Goal: Information Seeking & Learning: Learn about a topic

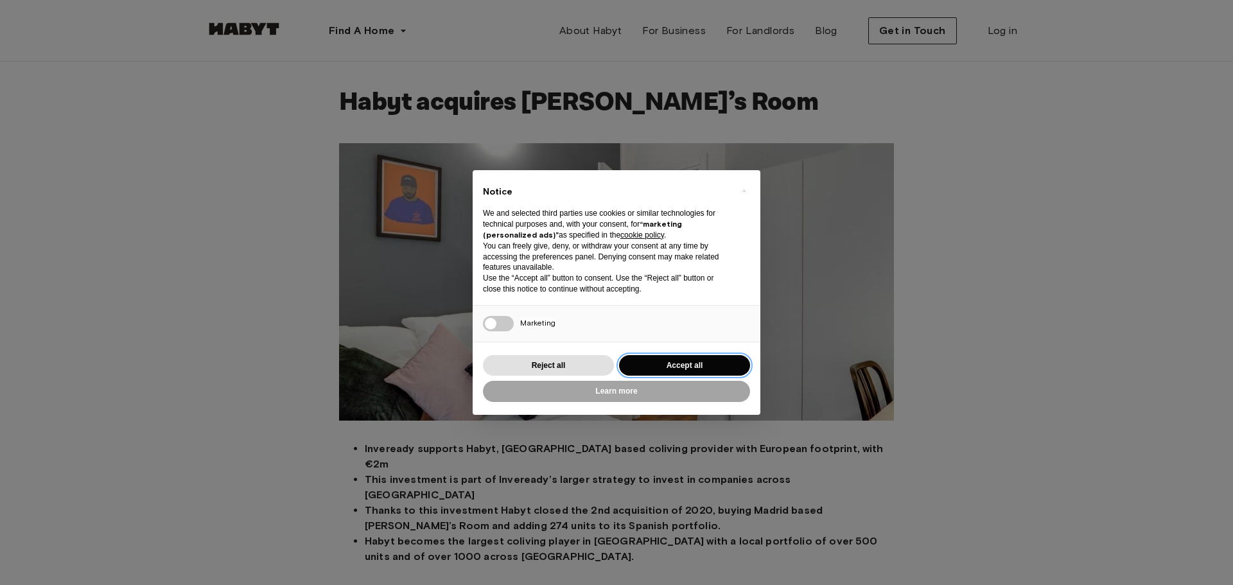
click at [671, 362] on button "Accept all" at bounding box center [684, 365] width 131 height 21
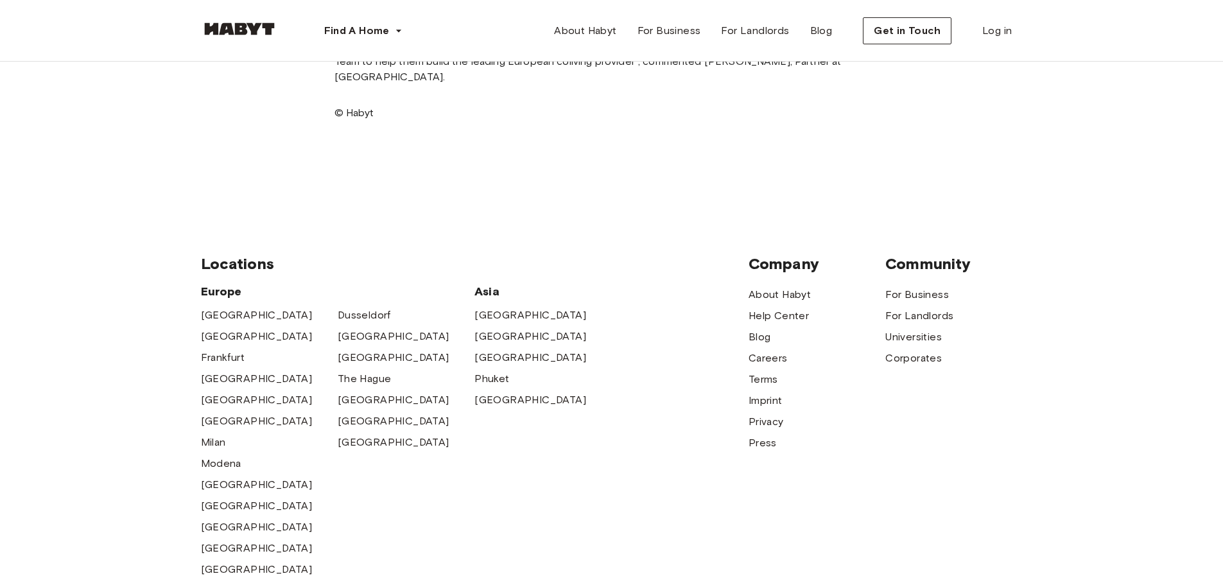
scroll to position [963, 0]
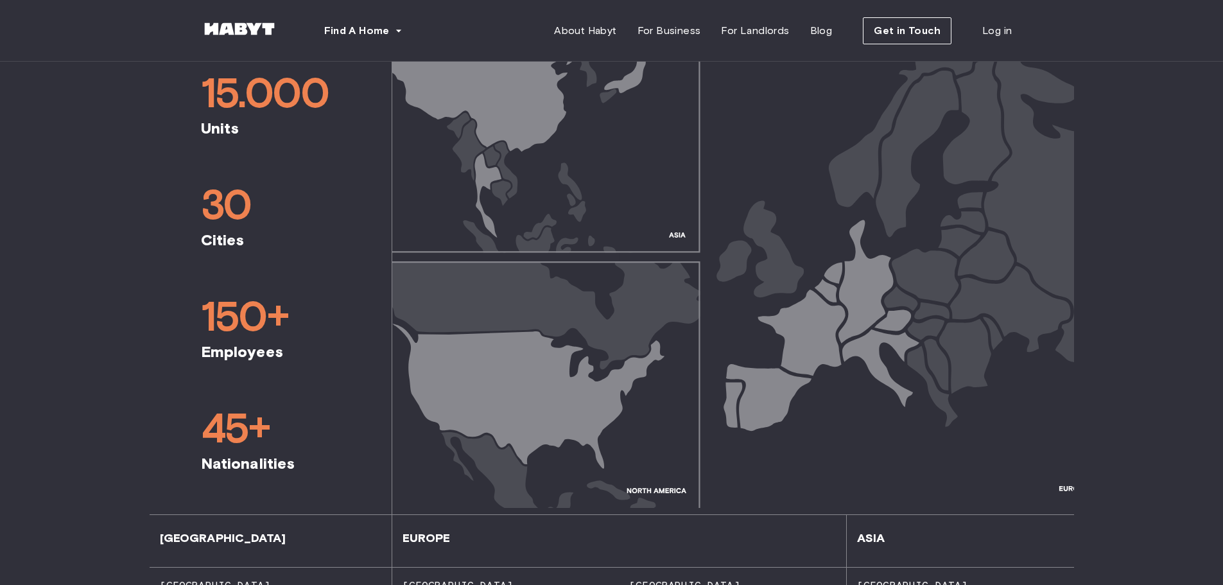
scroll to position [771, 0]
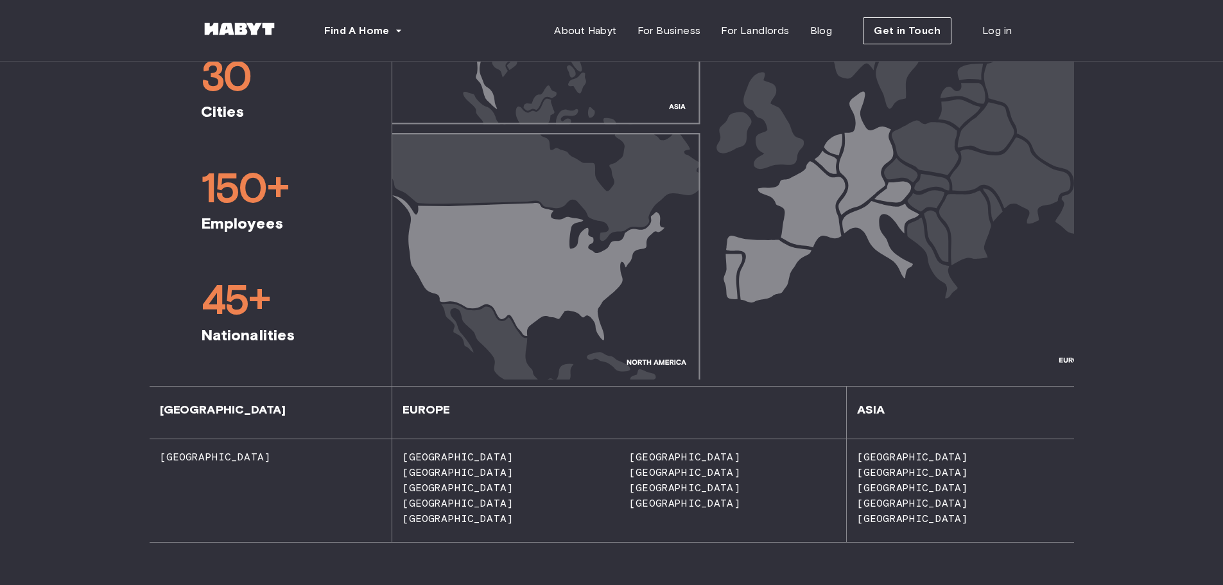
click at [643, 485] on span "[GEOGRAPHIC_DATA]" at bounding box center [679, 488] width 121 height 12
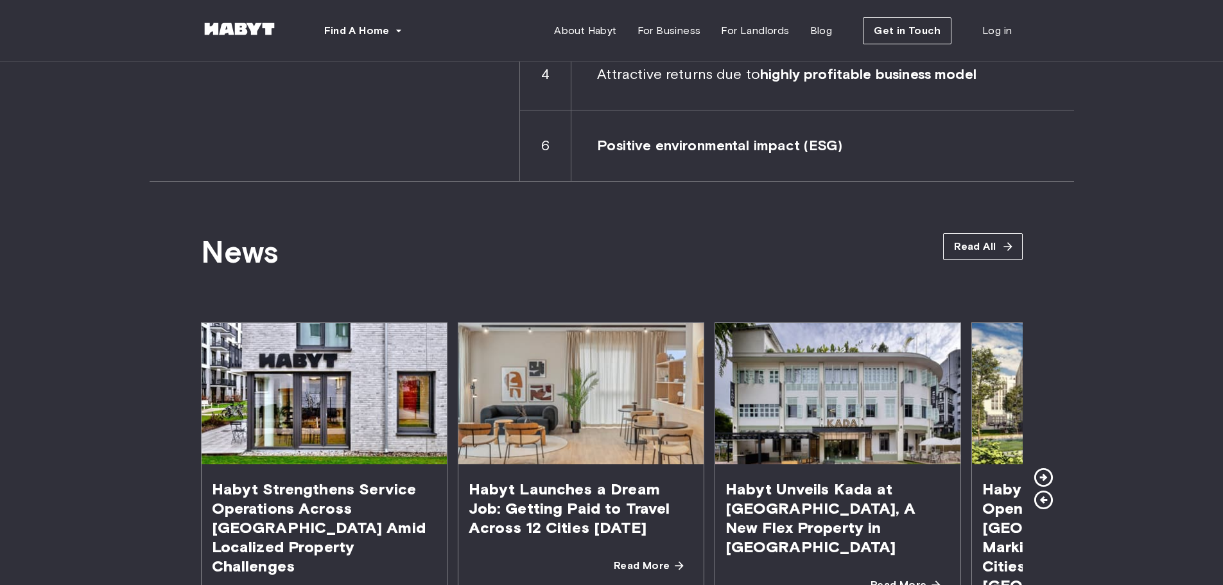
scroll to position [2119, 0]
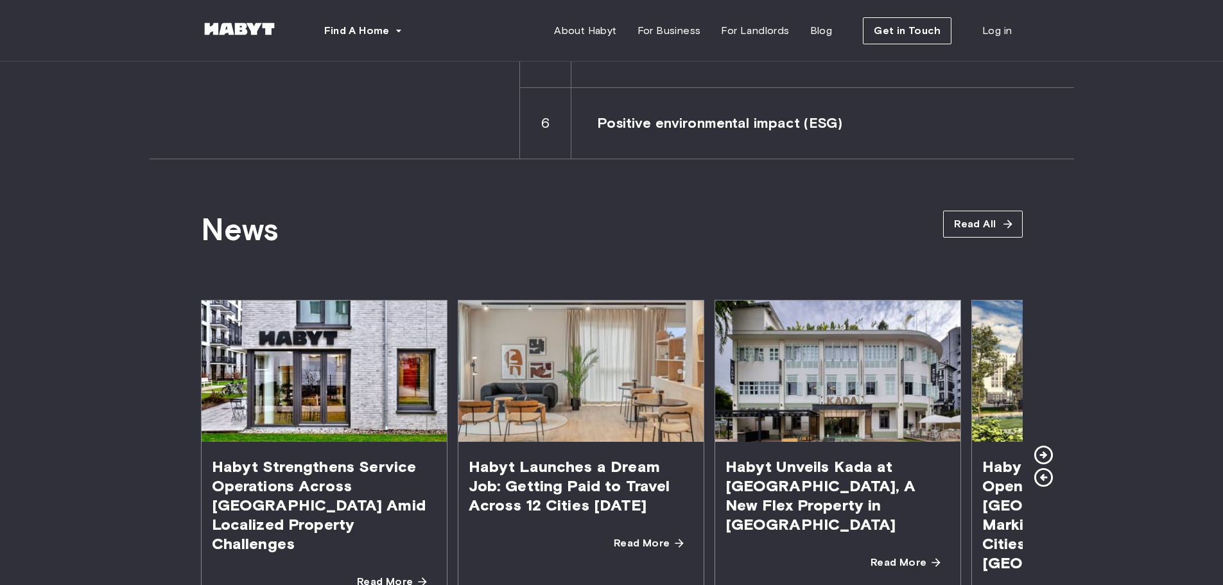
click at [1048, 444] on icon at bounding box center [1044, 455] width 22 height 22
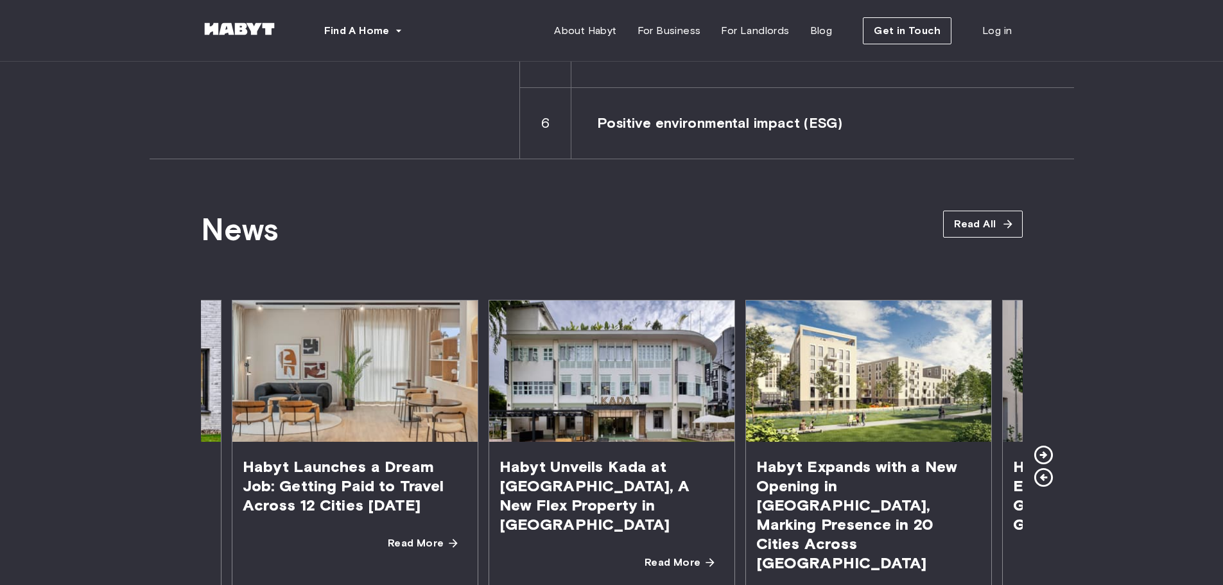
click at [1048, 444] on icon at bounding box center [1044, 455] width 22 height 22
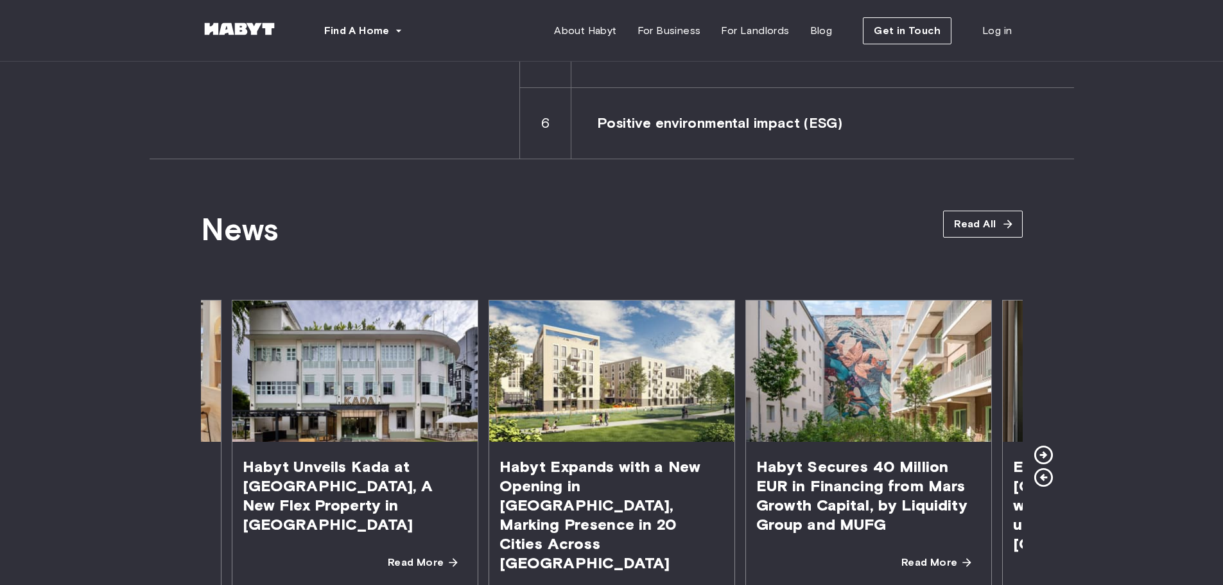
click at [1048, 444] on icon at bounding box center [1044, 455] width 22 height 22
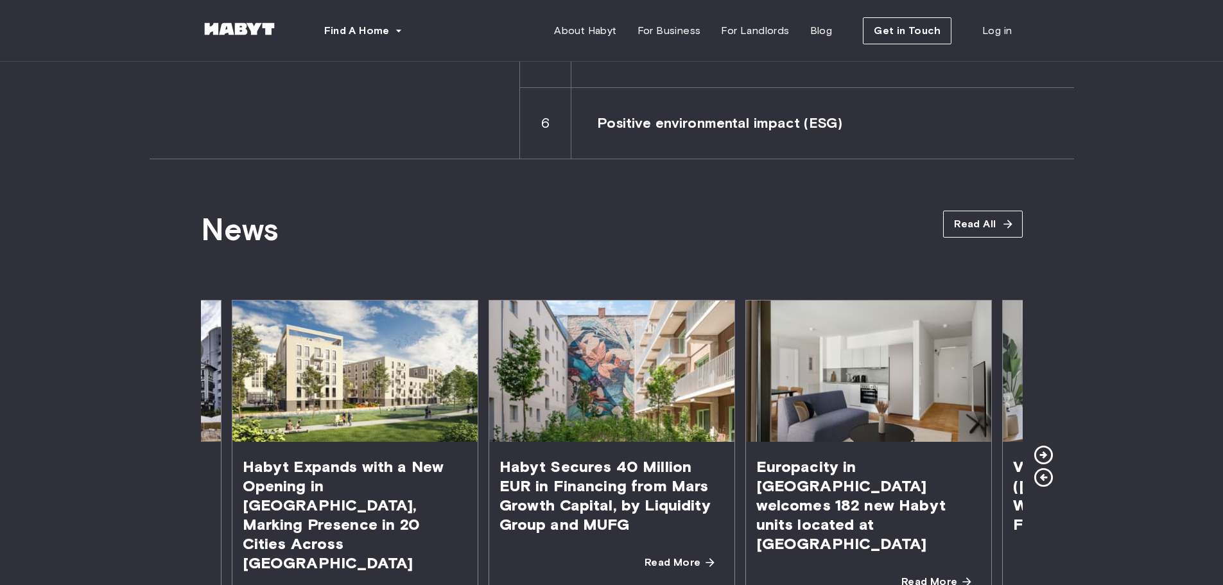
click at [1048, 444] on icon at bounding box center [1044, 455] width 22 height 22
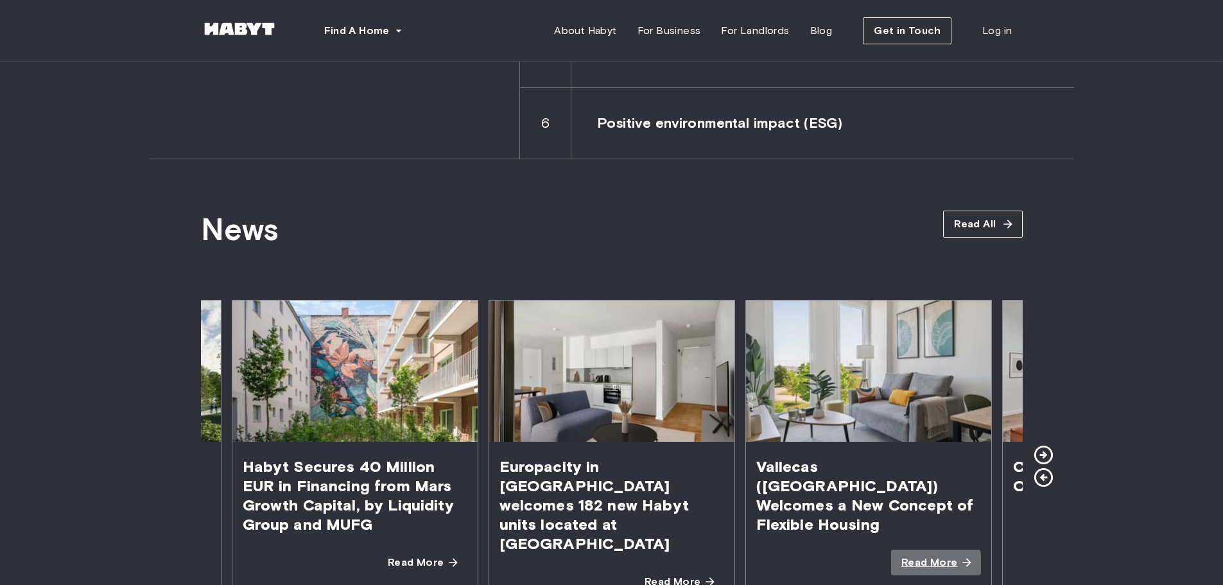
click at [921, 555] on span "Read More" at bounding box center [930, 562] width 57 height 15
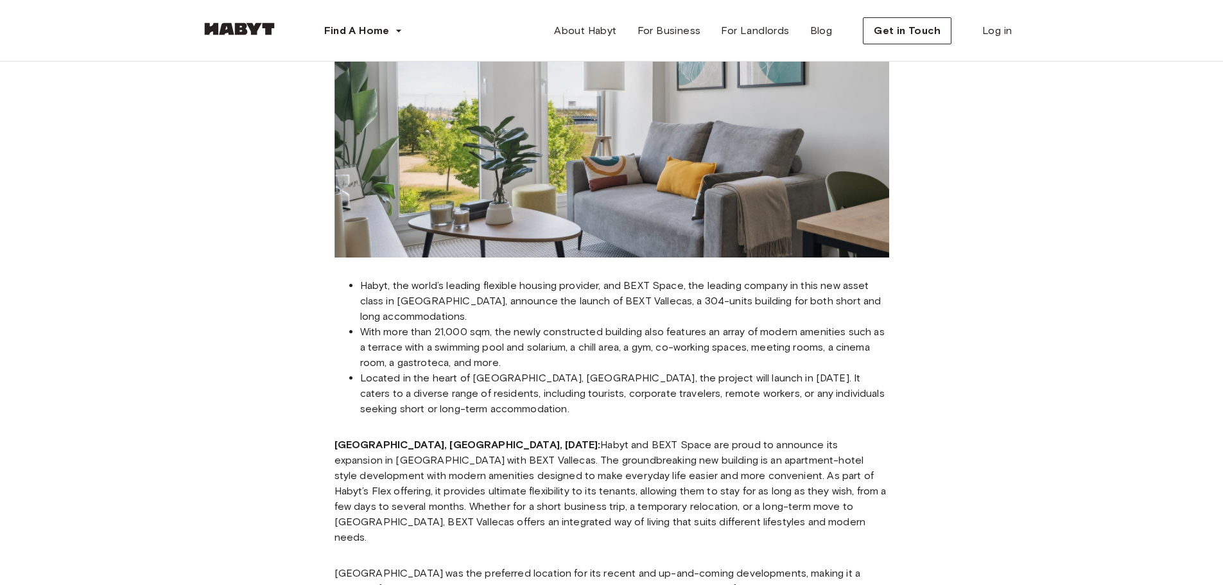
scroll to position [257, 0]
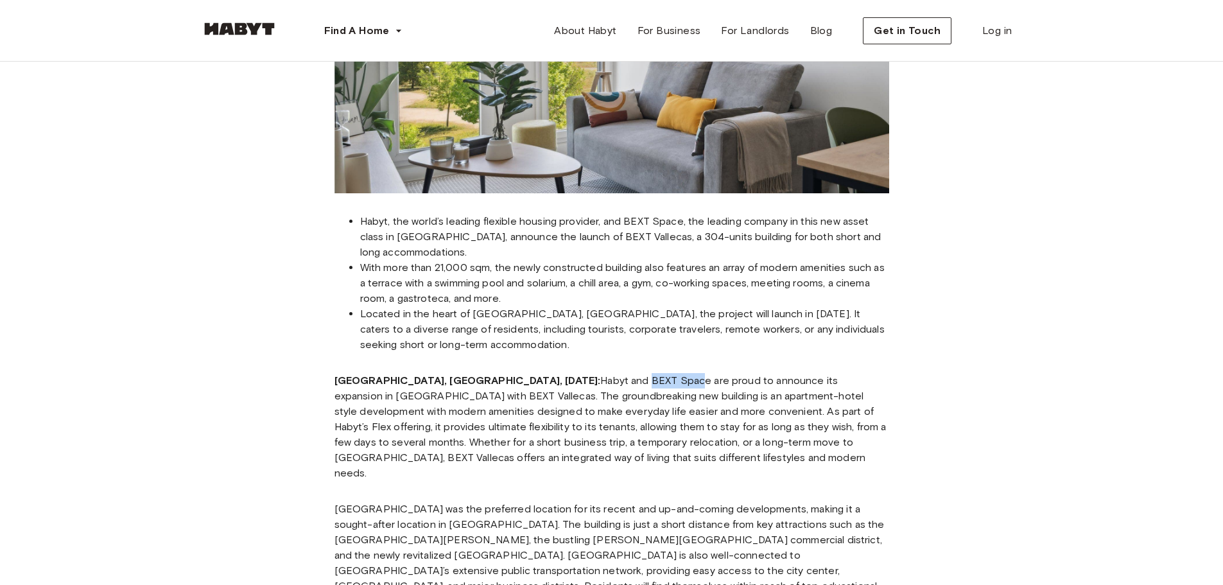
drag, startPoint x: 501, startPoint y: 380, endPoint x: 549, endPoint y: 379, distance: 48.2
click at [549, 379] on p "MADRID, Spain, June 6: Habyt and BEXT Space are proud to announce its expansion…" at bounding box center [612, 427] width 555 height 108
drag, startPoint x: 808, startPoint y: 380, endPoint x: 882, endPoint y: 385, distance: 73.4
click at [882, 385] on p "MADRID, Spain, June 6: Habyt and BEXT Space are proud to announce its expansion…" at bounding box center [612, 427] width 555 height 108
copy p "BEXT Vallecas."
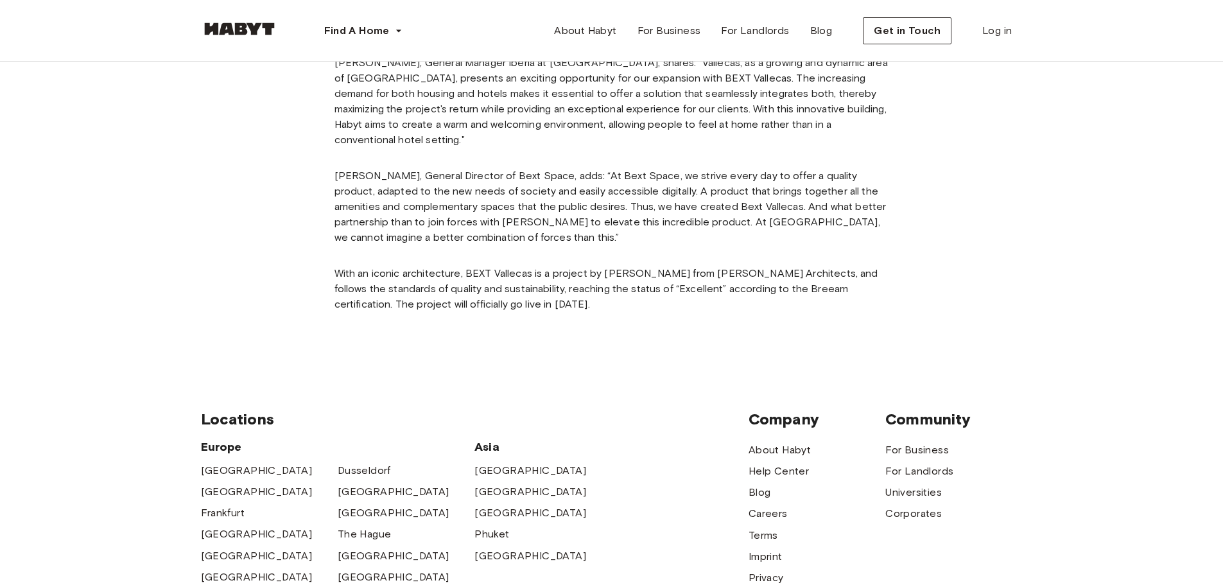
scroll to position [963, 0]
